Goal: Information Seeking & Learning: Learn about a topic

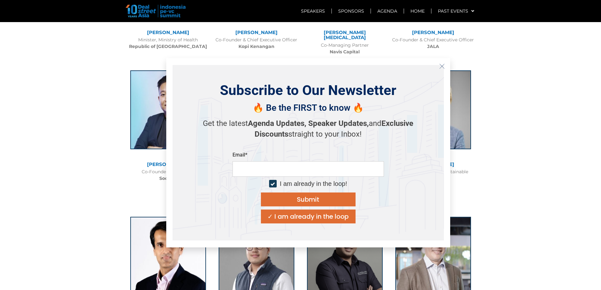
scroll to position [1199, 0]
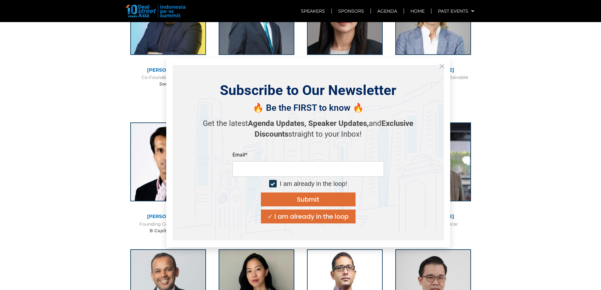
click at [442, 64] on icon "Close" at bounding box center [442, 66] width 6 height 6
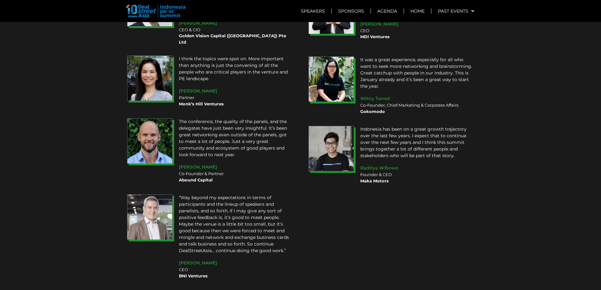
scroll to position [4758, 0]
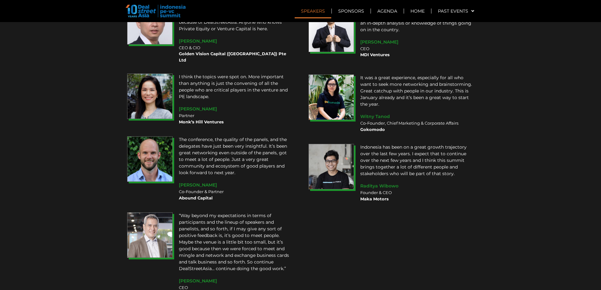
click at [319, 11] on link "Speakers" at bounding box center [313, 11] width 37 height 15
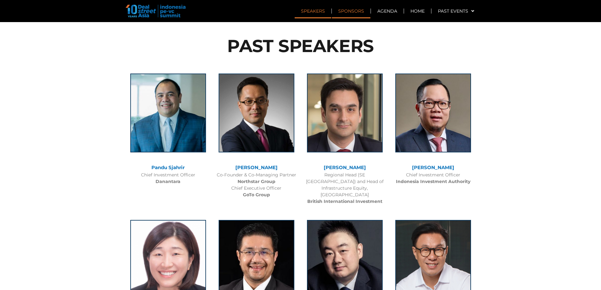
click at [349, 15] on link "Sponsors" at bounding box center [351, 11] width 38 height 15
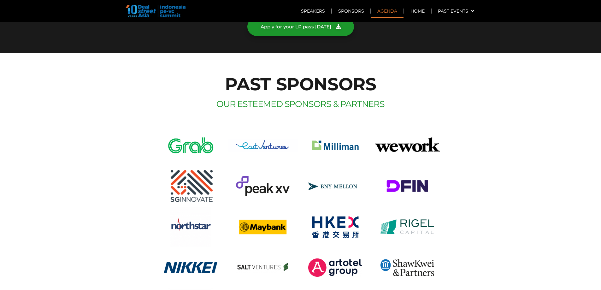
click at [390, 15] on link "Agenda" at bounding box center [387, 11] width 33 height 15
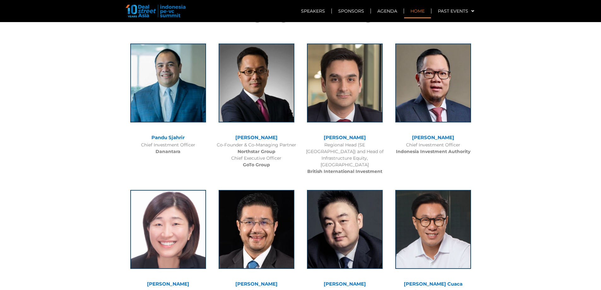
scroll to position [423, 0]
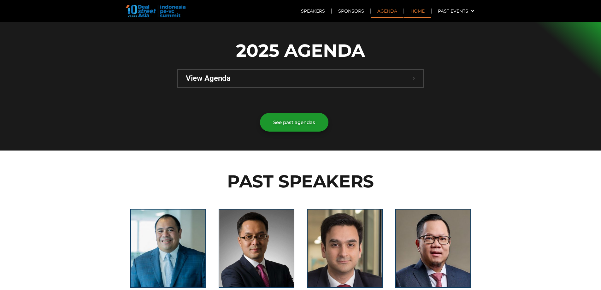
click at [413, 15] on link "Home" at bounding box center [417, 11] width 27 height 15
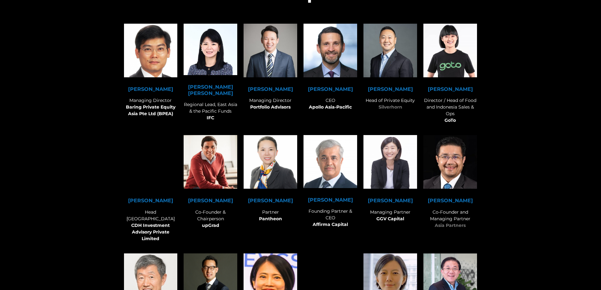
scroll to position [3824, 0]
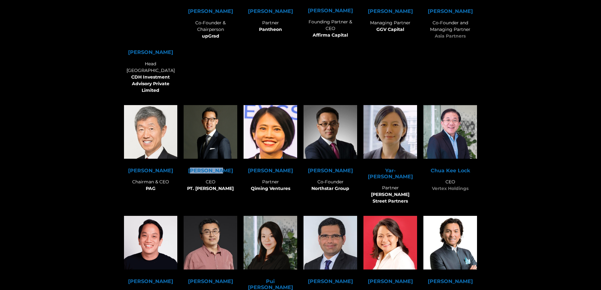
drag, startPoint x: 199, startPoint y: 131, endPoint x: 224, endPoint y: 130, distance: 25.3
click at [224, 168] on strong "[PERSON_NAME]" at bounding box center [210, 171] width 45 height 6
click at [199, 168] on div "[PERSON_NAME] CEO PT. [PERSON_NAME]" at bounding box center [211, 180] width 54 height 24
drag, startPoint x: 195, startPoint y: 130, endPoint x: 226, endPoint y: 131, distance: 30.9
click at [226, 168] on h6 "[PERSON_NAME]" at bounding box center [211, 171] width 54 height 6
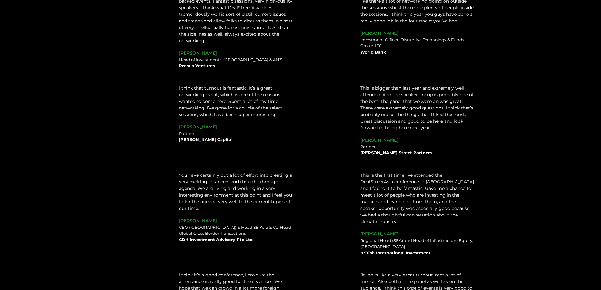
scroll to position [0, 0]
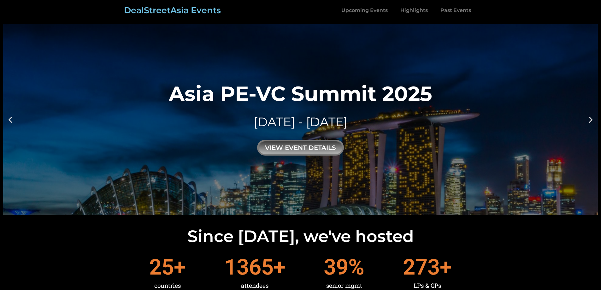
drag, startPoint x: 336, startPoint y: 147, endPoint x: 314, endPoint y: 51, distance: 98.5
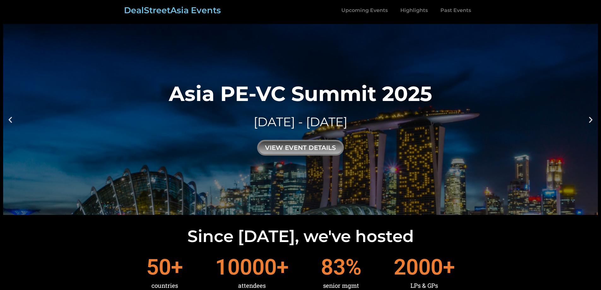
click at [160, 12] on link "DealStreetAsia Events" at bounding box center [172, 10] width 97 height 10
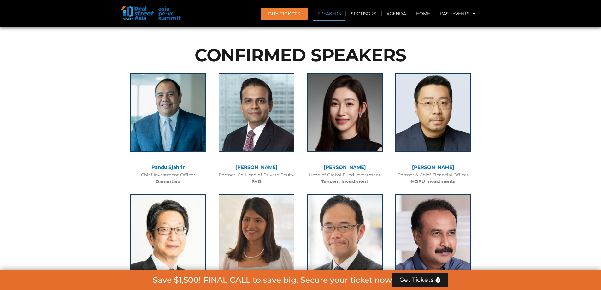
drag, startPoint x: 484, startPoint y: 60, endPoint x: 486, endPoint y: 78, distance: 18.7
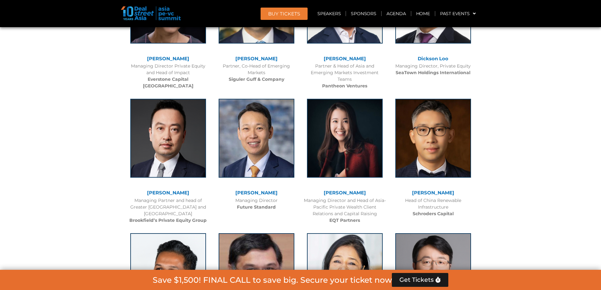
scroll to position [1943, 0]
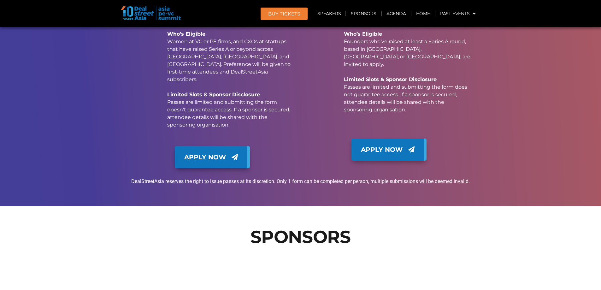
drag, startPoint x: 498, startPoint y: 46, endPoint x: 490, endPoint y: 159, distance: 112.9
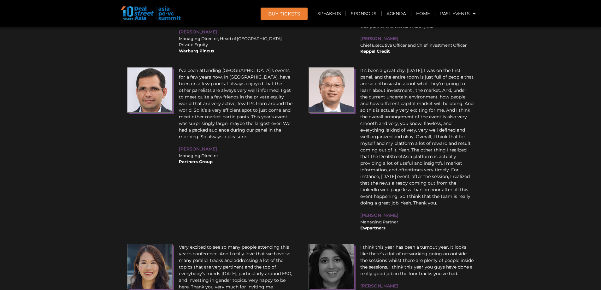
scroll to position [7616, 0]
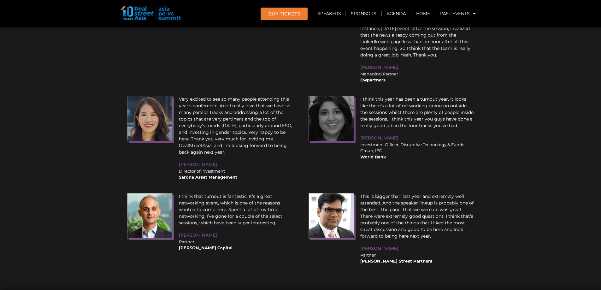
drag, startPoint x: 511, startPoint y: 85, endPoint x: 501, endPoint y: 173, distance: 88.2
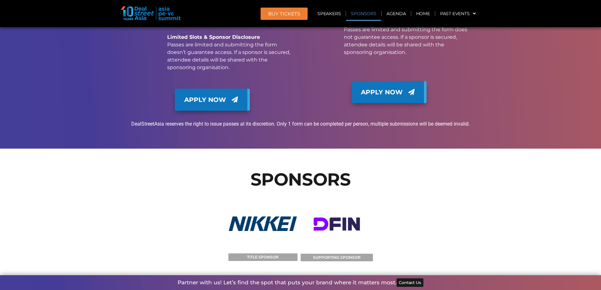
scroll to position [6323, 0]
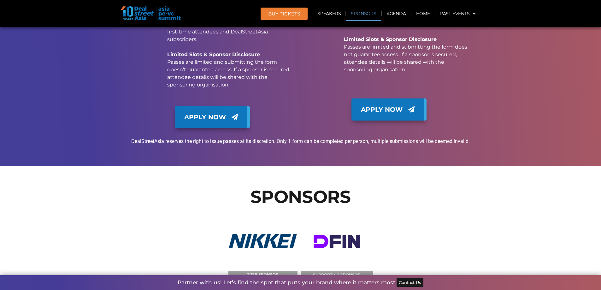
drag, startPoint x: 270, startPoint y: 129, endPoint x: 268, endPoint y: 132, distance: 3.2
click at [324, 212] on img at bounding box center [337, 241] width 72 height 59
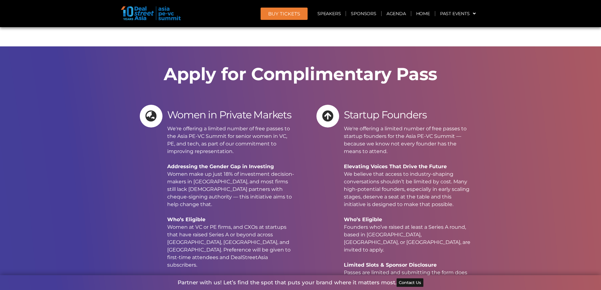
click at [377, 125] on p "We're offering a limited number of free passes to startup founders for the Asia…" at bounding box center [408, 216] width 128 height 182
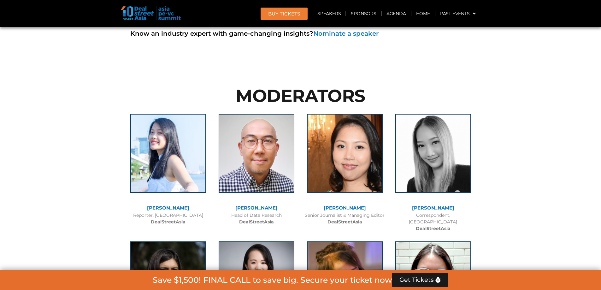
scroll to position [4375, 0]
drag, startPoint x: 433, startPoint y: 164, endPoint x: 409, endPoint y: 166, distance: 23.7
click at [409, 212] on div "Correspondent, Singapore DealStreetAsia" at bounding box center [433, 222] width 82 height 20
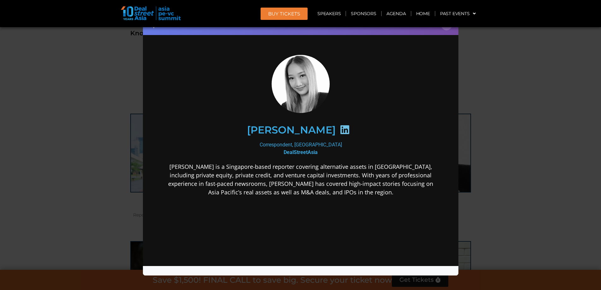
scroll to position [0, 0]
click at [491, 128] on div "Speaker Profile ×" at bounding box center [300, 145] width 601 height 290
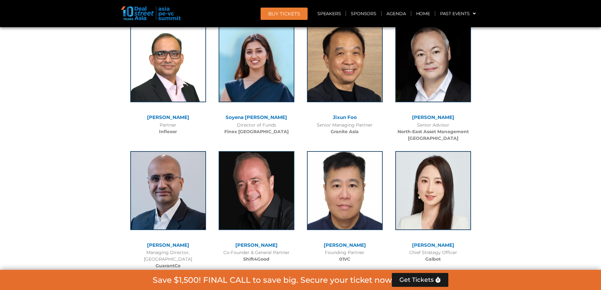
scroll to position [3334, 0]
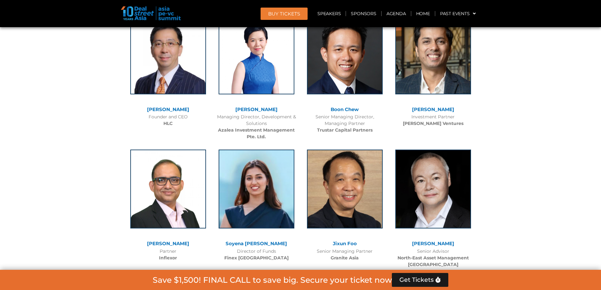
drag, startPoint x: 385, startPoint y: 84, endPoint x: 365, endPoint y: 0, distance: 85.7
click at [381, 67] on div "Boon Chew Senior Managing Director, Managing Partner Trustar Capital Partners" at bounding box center [345, 73] width 88 height 128
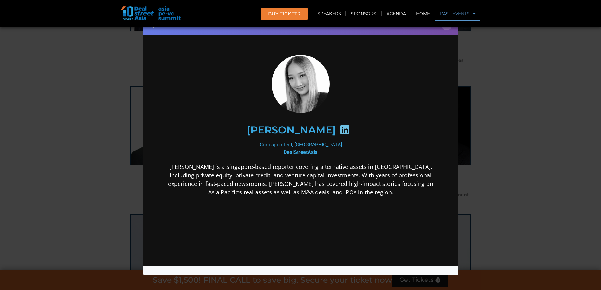
drag, startPoint x: 483, startPoint y: 76, endPoint x: 465, endPoint y: 20, distance: 59.2
click at [482, 75] on div "Speaker Profile ×" at bounding box center [300, 145] width 601 height 290
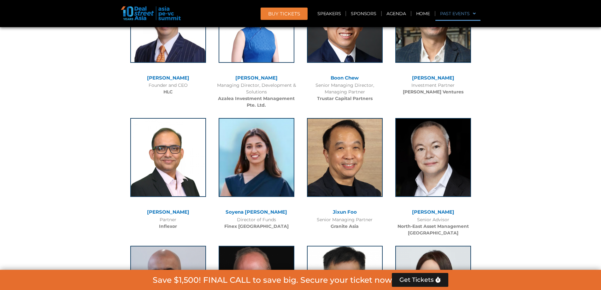
click at [466, 10] on link "Past Events" at bounding box center [457, 13] width 45 height 15
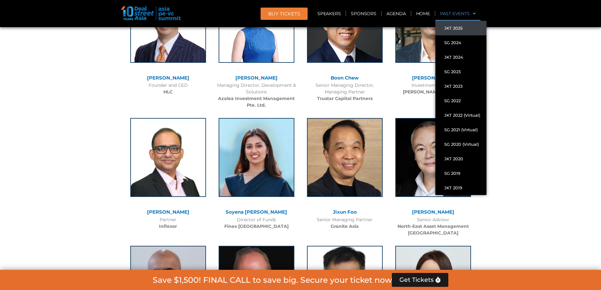
click at [459, 24] on link "JKT 2025" at bounding box center [460, 28] width 51 height 15
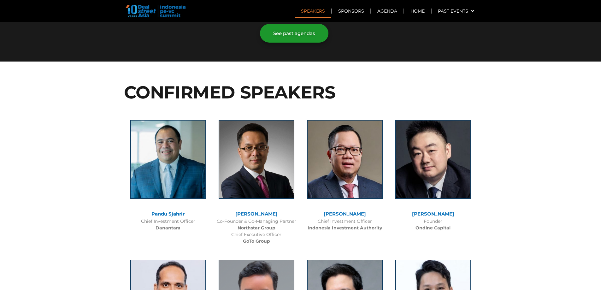
scroll to position [1357, 0]
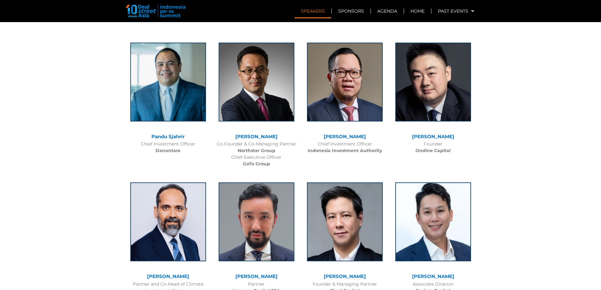
click at [166, 133] on link "Pandu Sjahrir" at bounding box center [167, 136] width 33 height 6
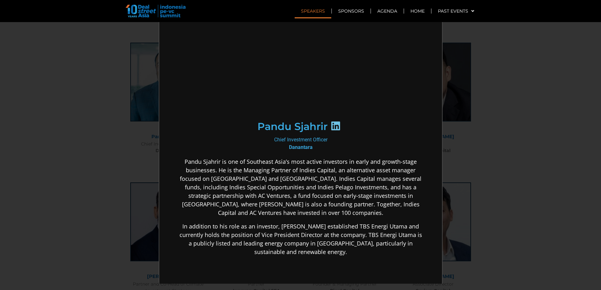
scroll to position [0, 0]
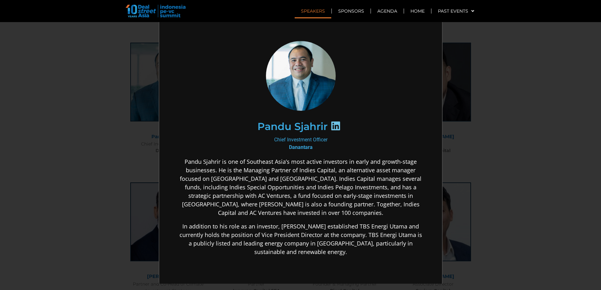
click at [331, 124] on icon at bounding box center [335, 125] width 10 height 10
click at [501, 109] on div "×" at bounding box center [300, 145] width 601 height 290
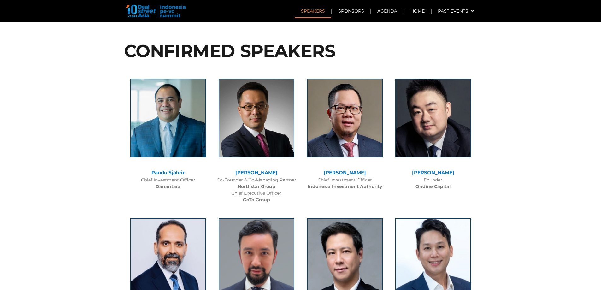
scroll to position [1294, 0]
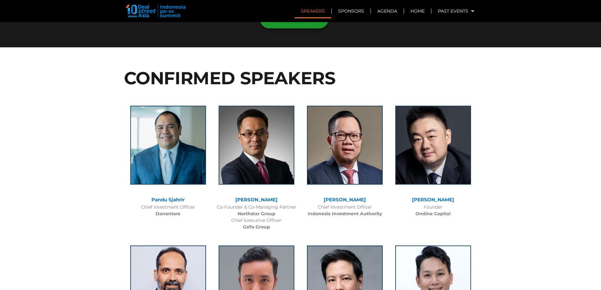
click at [260, 197] on link "[PERSON_NAME]" at bounding box center [256, 200] width 42 height 6
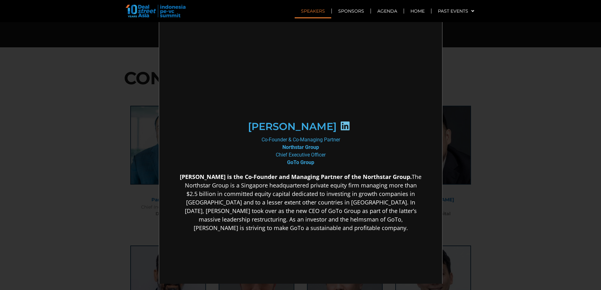
scroll to position [0, 0]
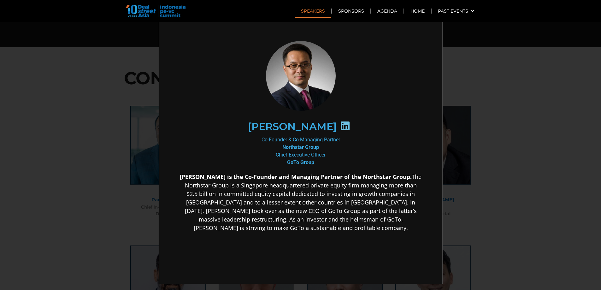
click at [339, 126] on icon at bounding box center [344, 125] width 10 height 10
click at [339, 127] on icon at bounding box center [344, 125] width 10 height 10
click at [339, 125] on icon at bounding box center [344, 125] width 10 height 10
click at [321, 127] on h2 "[PERSON_NAME]" at bounding box center [291, 126] width 89 height 10
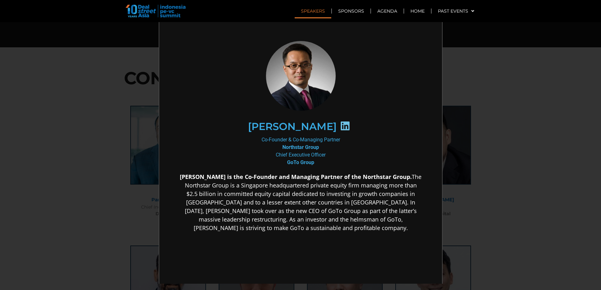
click at [336, 125] on div at bounding box center [344, 126] width 16 height 12
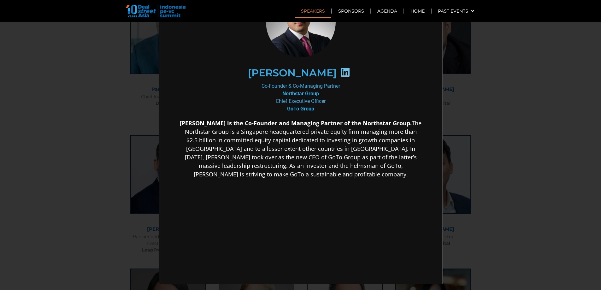
scroll to position [1294, 0]
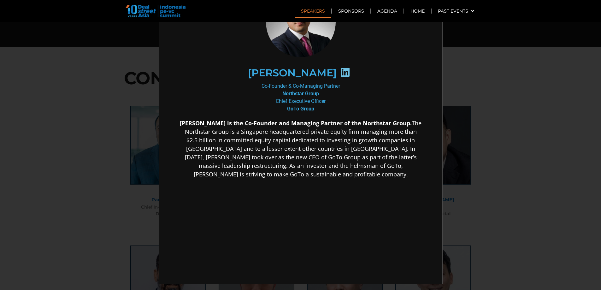
drag, startPoint x: 339, startPoint y: 70, endPoint x: 336, endPoint y: 71, distance: 3.5
click at [339, 70] on icon at bounding box center [344, 72] width 10 height 10
click at [339, 72] on icon at bounding box center [344, 72] width 10 height 10
click at [302, 71] on h2 "[PERSON_NAME]" at bounding box center [291, 72] width 89 height 10
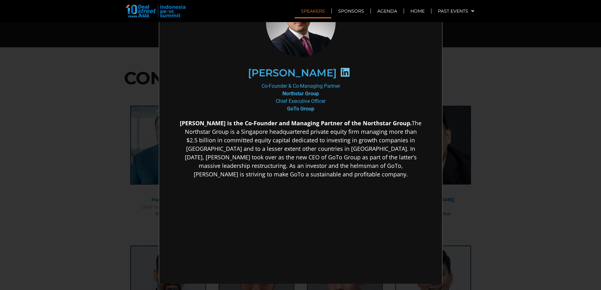
click at [339, 71] on icon at bounding box center [344, 72] width 10 height 10
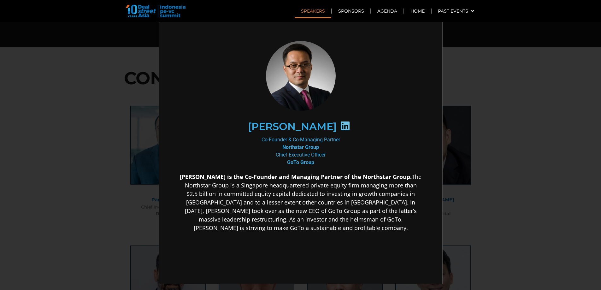
click at [340, 131] on div at bounding box center [344, 126] width 16 height 12
click at [339, 128] on icon at bounding box center [344, 125] width 10 height 10
click at [339, 126] on icon at bounding box center [344, 125] width 10 height 10
click at [481, 117] on div "×" at bounding box center [300, 145] width 601 height 290
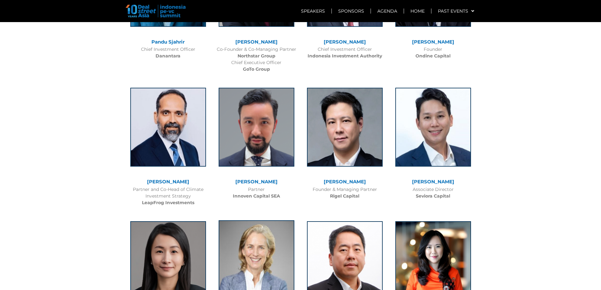
scroll to position [1546, 0]
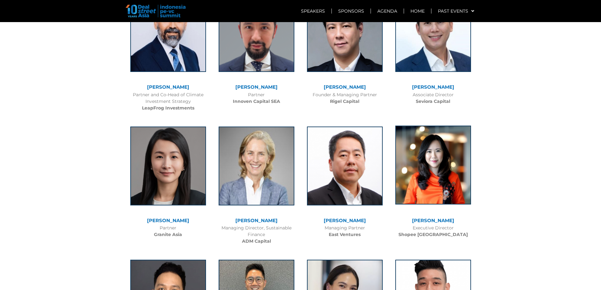
click at [432, 137] on img at bounding box center [433, 165] width 76 height 79
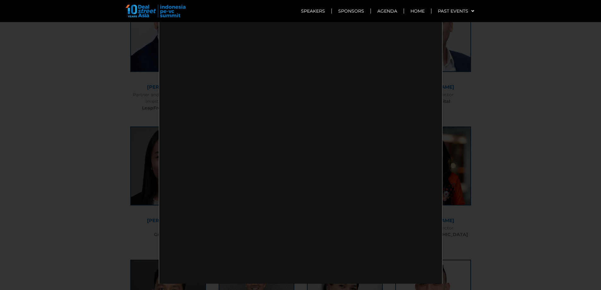
scroll to position [0, 0]
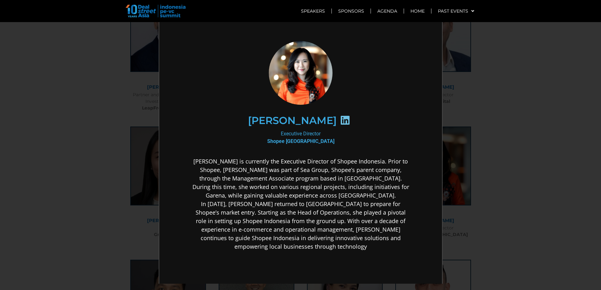
click at [340, 118] on icon at bounding box center [344, 120] width 10 height 10
click at [339, 119] on icon at bounding box center [344, 120] width 10 height 10
click at [302, 139] on b "Shopee [GEOGRAPHIC_DATA]" at bounding box center [299, 141] width 67 height 6
click at [336, 121] on div at bounding box center [344, 121] width 16 height 12
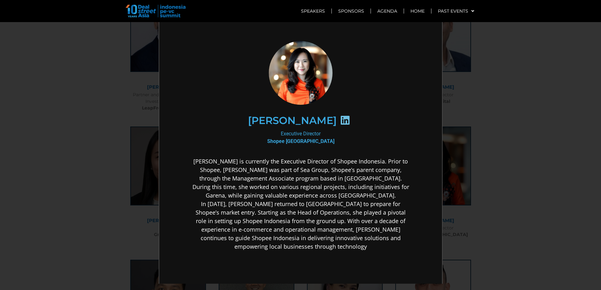
click at [336, 121] on div at bounding box center [344, 121] width 16 height 12
click at [339, 120] on icon at bounding box center [344, 120] width 10 height 10
click at [455, 113] on div "×" at bounding box center [300, 145] width 601 height 290
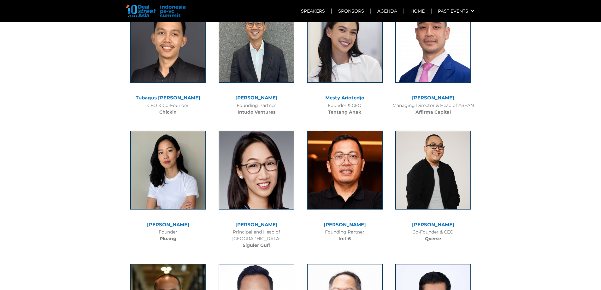
scroll to position [1830, 0]
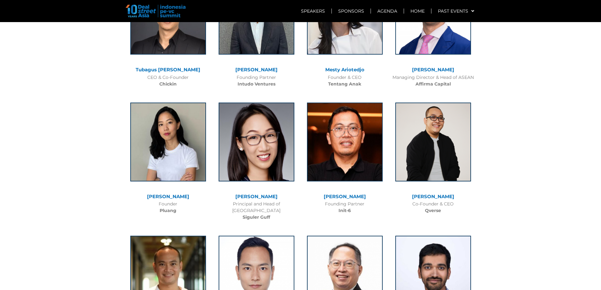
click at [170, 208] on b "Pluang" at bounding box center [168, 211] width 17 height 6
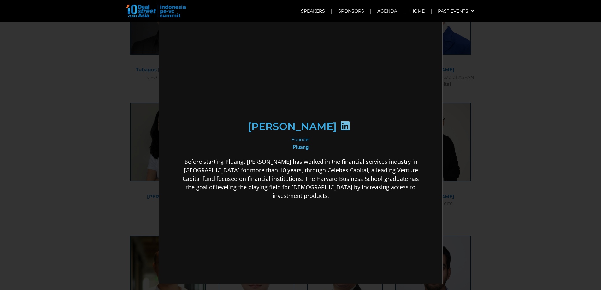
scroll to position [0, 0]
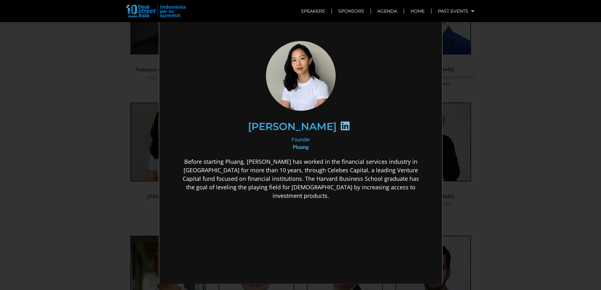
click at [344, 121] on div at bounding box center [344, 126] width 16 height 12
click at [339, 122] on icon at bounding box center [344, 125] width 10 height 10
drag, startPoint x: 335, startPoint y: 122, endPoint x: 339, endPoint y: 127, distance: 5.8
click at [339, 123] on icon at bounding box center [344, 125] width 10 height 10
click at [339, 127] on icon at bounding box center [344, 125] width 10 height 10
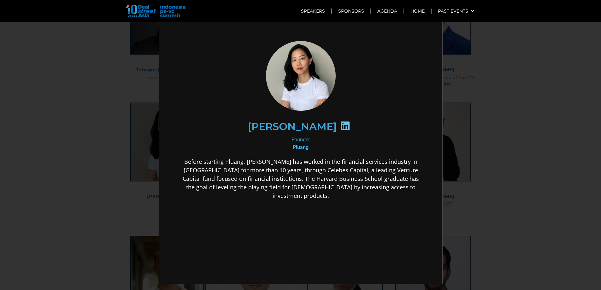
click at [339, 127] on icon at bounding box center [344, 125] width 10 height 10
drag, startPoint x: 307, startPoint y: 149, endPoint x: 281, endPoint y: 147, distance: 25.3
click at [281, 147] on div "Founder Pluang" at bounding box center [299, 142] width 243 height 15
click at [285, 126] on h2 "[PERSON_NAME]" at bounding box center [291, 126] width 89 height 10
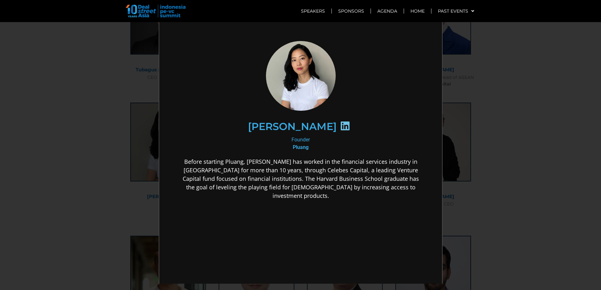
click at [344, 121] on div at bounding box center [344, 126] width 16 height 12
click at [339, 124] on icon at bounding box center [344, 125] width 10 height 10
drag, startPoint x: 337, startPoint y: 124, endPoint x: 607, endPoint y: 132, distance: 270.5
click at [339, 124] on icon at bounding box center [344, 125] width 10 height 10
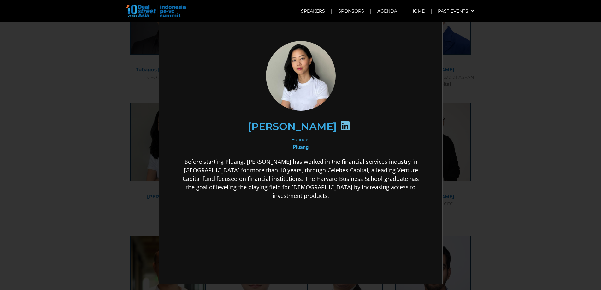
click at [523, 102] on div "×" at bounding box center [300, 145] width 601 height 290
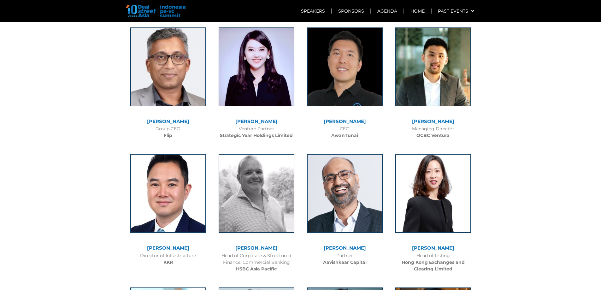
scroll to position [2177, 0]
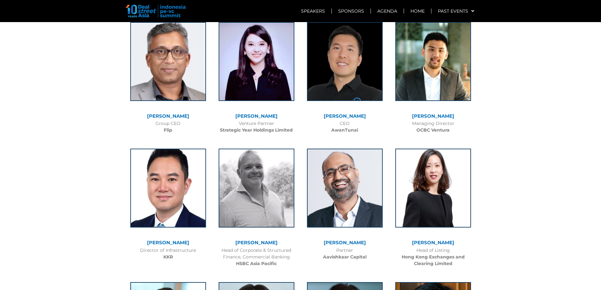
click at [349, 120] on div "CEO AwanTunai" at bounding box center [345, 126] width 82 height 13
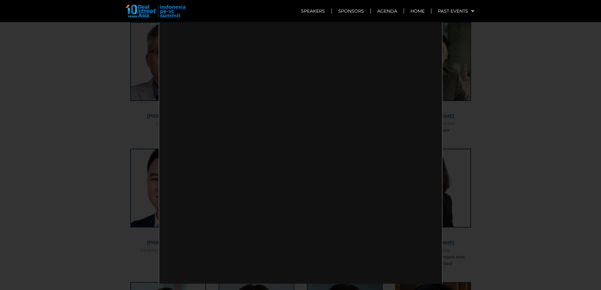
scroll to position [0, 0]
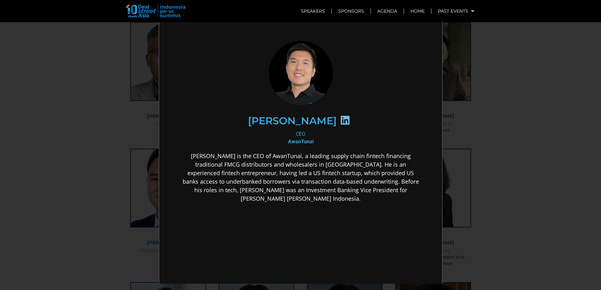
click at [339, 121] on icon at bounding box center [344, 120] width 10 height 10
click at [339, 119] on icon at bounding box center [344, 120] width 10 height 10
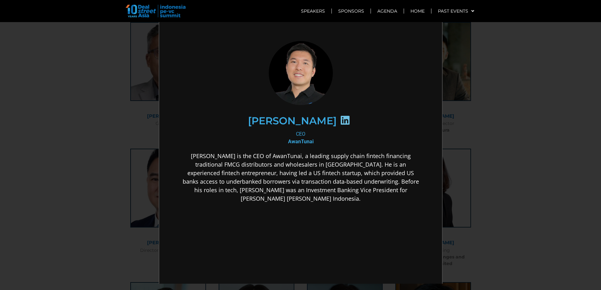
click at [339, 119] on icon at bounding box center [344, 120] width 10 height 10
click at [317, 119] on h2 "[PERSON_NAME]" at bounding box center [291, 120] width 89 height 10
click at [339, 119] on icon at bounding box center [344, 120] width 10 height 10
click at [514, 115] on div "×" at bounding box center [300, 145] width 601 height 290
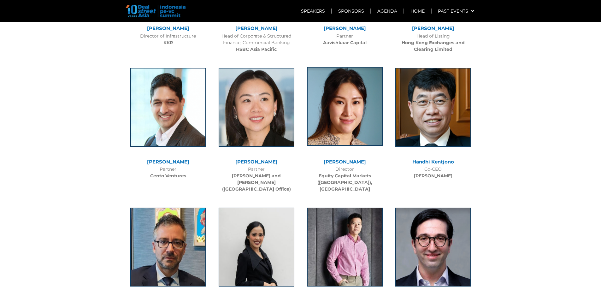
scroll to position [2461, 0]
